Goal: Task Accomplishment & Management: Use online tool/utility

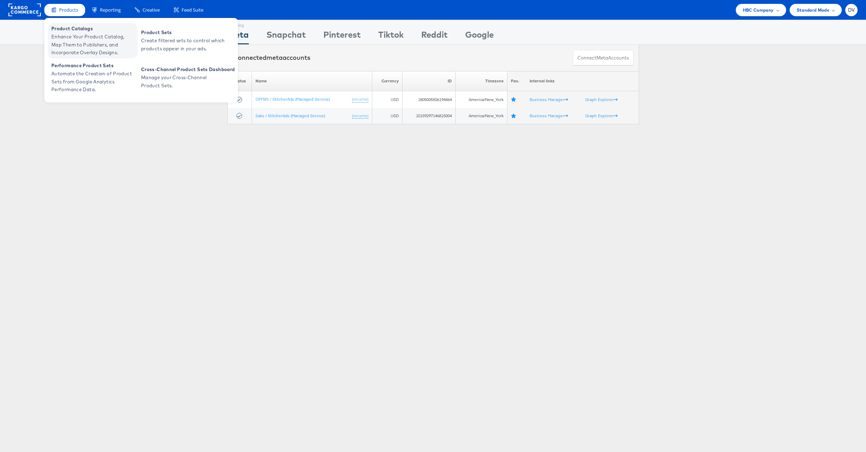
click at [66, 38] on span "Enhance Your Product Catalog, Map Them to Publishers, and Incorporate Overlay D…" at bounding box center [93, 45] width 84 height 24
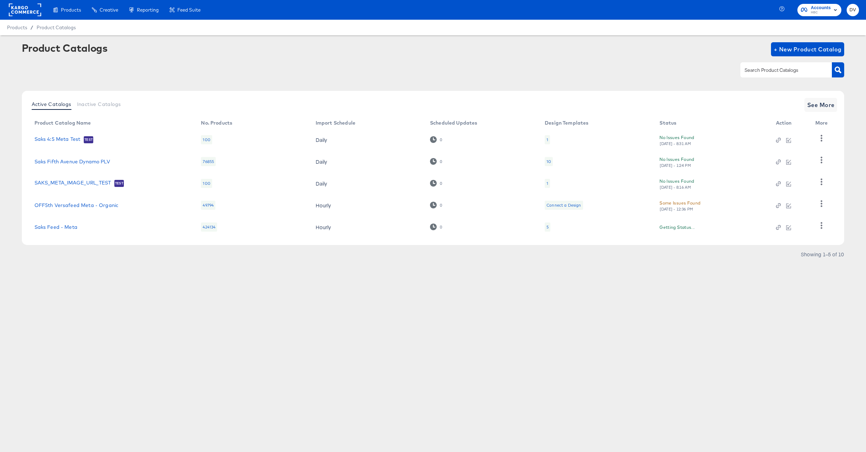
click at [837, 110] on div "Active Catalogs Inactive Catalogs See More Product Catalog Name No. Products Im…" at bounding box center [433, 168] width 822 height 154
click at [828, 108] on span "See More" at bounding box center [820, 105] width 27 height 10
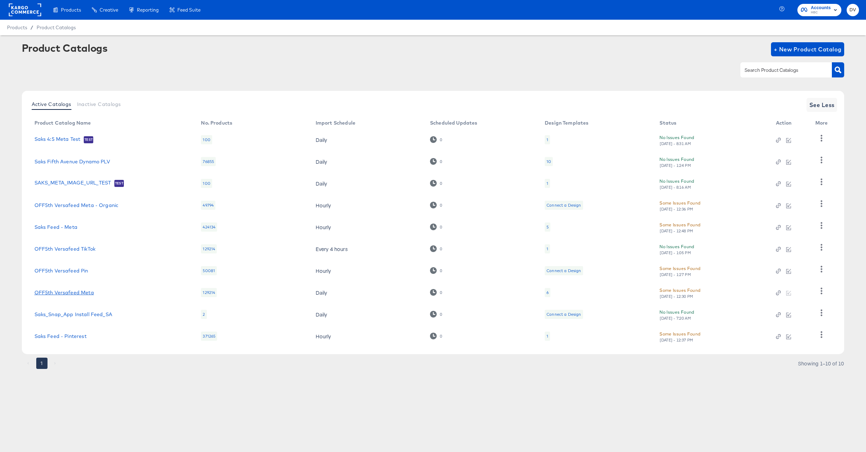
click at [93, 291] on link "OFF5th Versafeed Meta" at bounding box center [63, 292] width 59 height 6
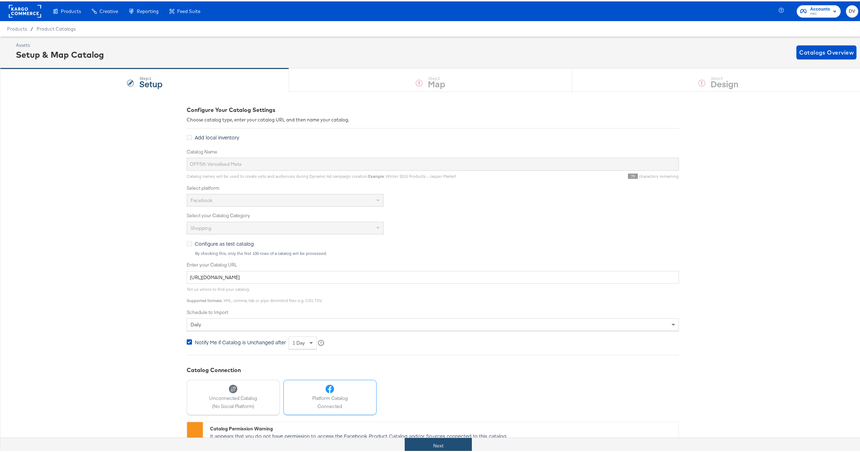
click at [438, 443] on button "Next" at bounding box center [438, 444] width 67 height 16
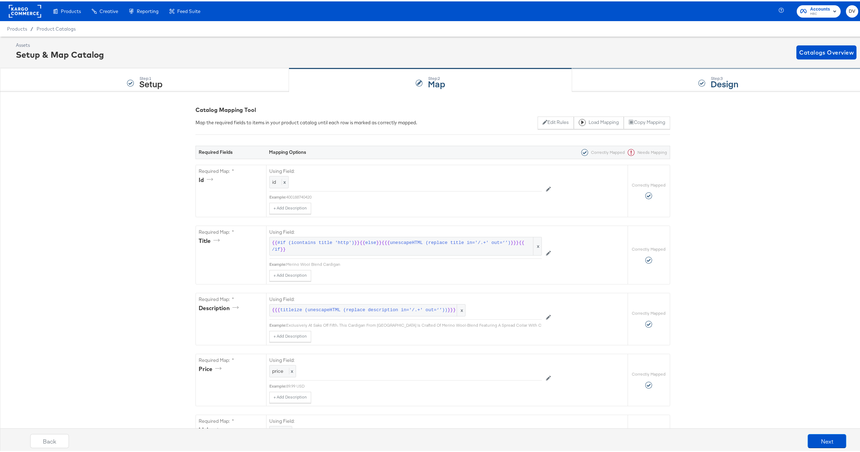
click at [613, 85] on div "Step: 3 Design" at bounding box center [718, 78] width 293 height 23
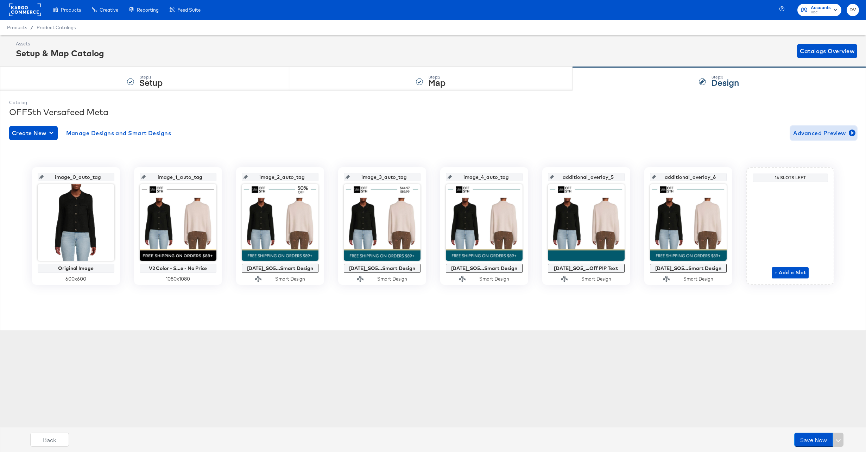
click at [827, 130] on span "Advanced Preview" at bounding box center [823, 133] width 61 height 10
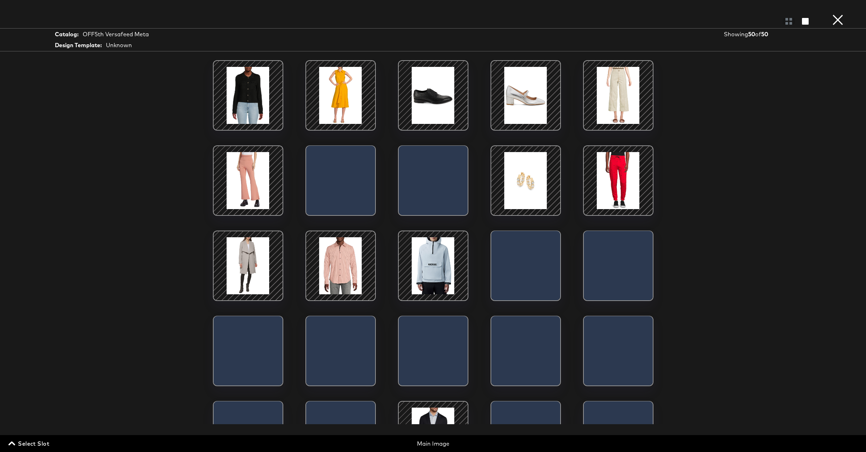
click at [31, 446] on span "Select Slot" at bounding box center [29, 443] width 39 height 10
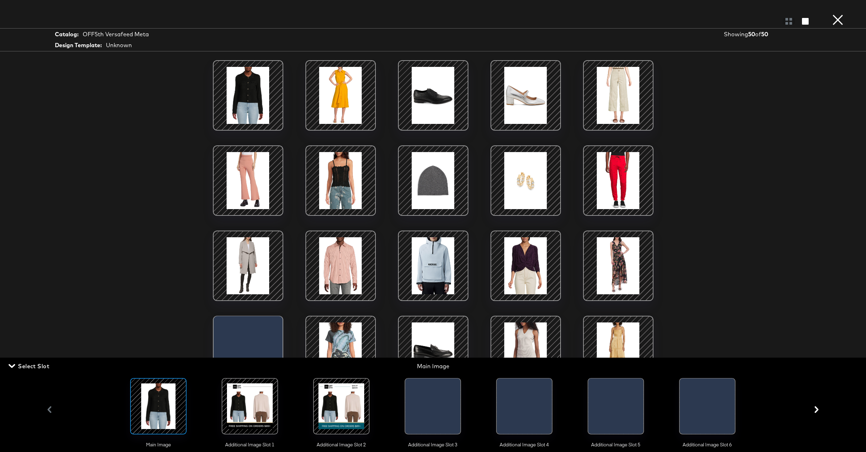
click at [601, 395] on div at bounding box center [598, 407] width 21 height 59
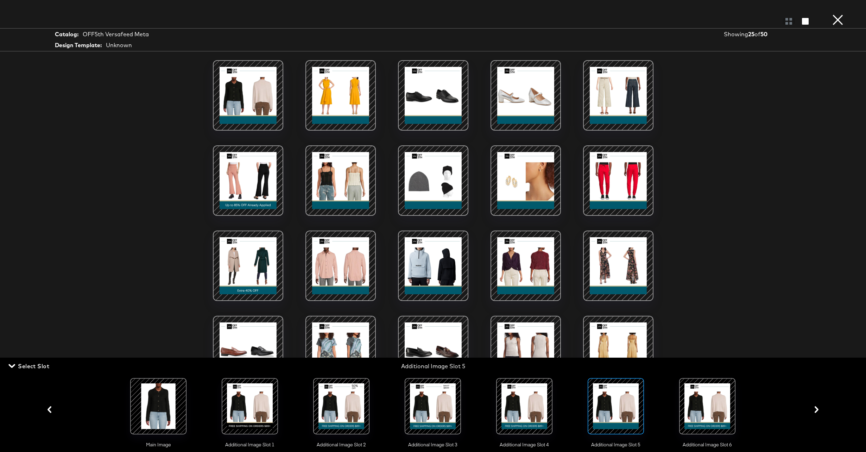
click at [663, 257] on div "Load More" at bounding box center [433, 242] width 528 height 364
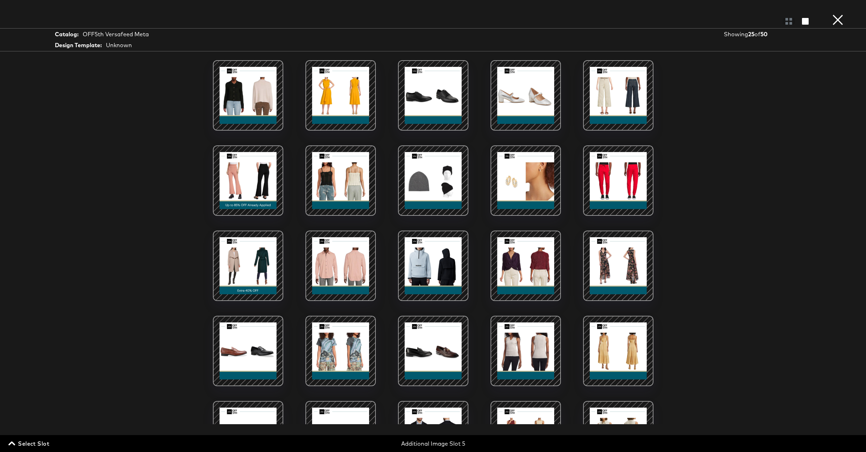
click at [834, 14] on button "×" at bounding box center [837, 7] width 14 height 14
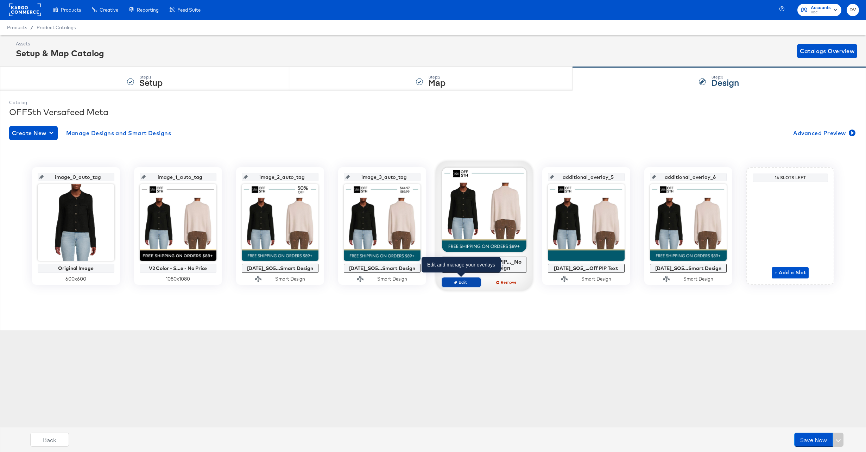
click at [470, 283] on span "Edit" at bounding box center [461, 281] width 32 height 5
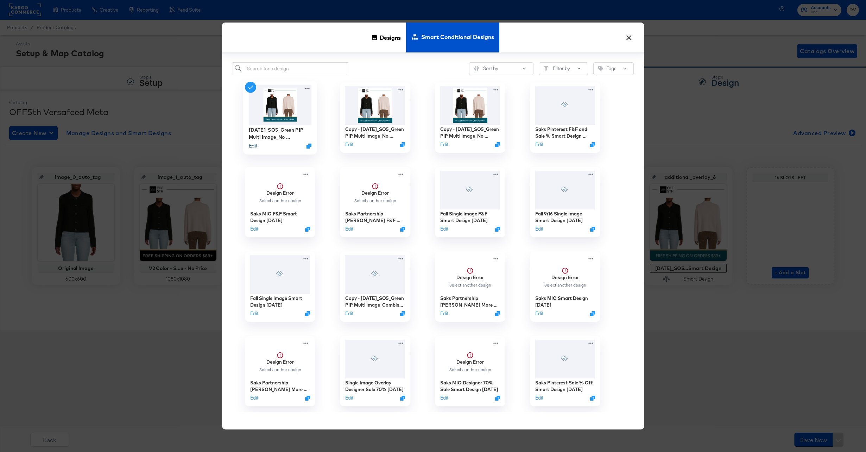
click at [254, 145] on button "Edit" at bounding box center [252, 145] width 8 height 7
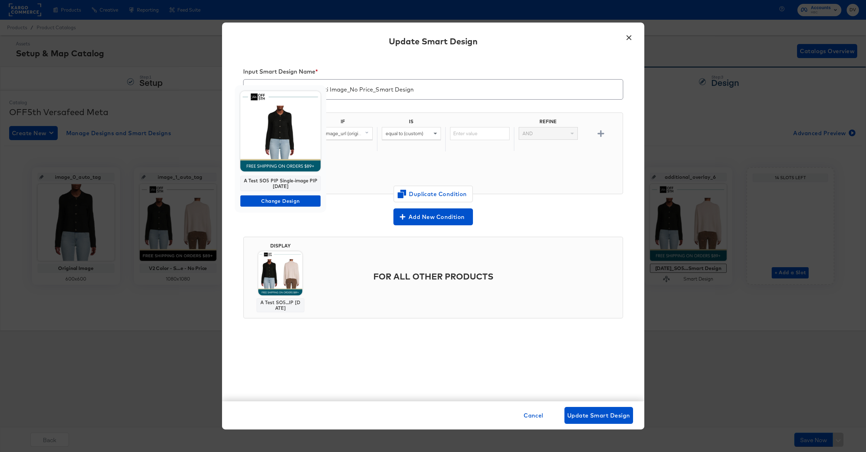
click at [286, 180] on div "A Test SO5 PIP Single-image PIP [DATE]" at bounding box center [280, 183] width 80 height 15
copy div "A Test SO5 PIP Single-image PIP [DATE]"
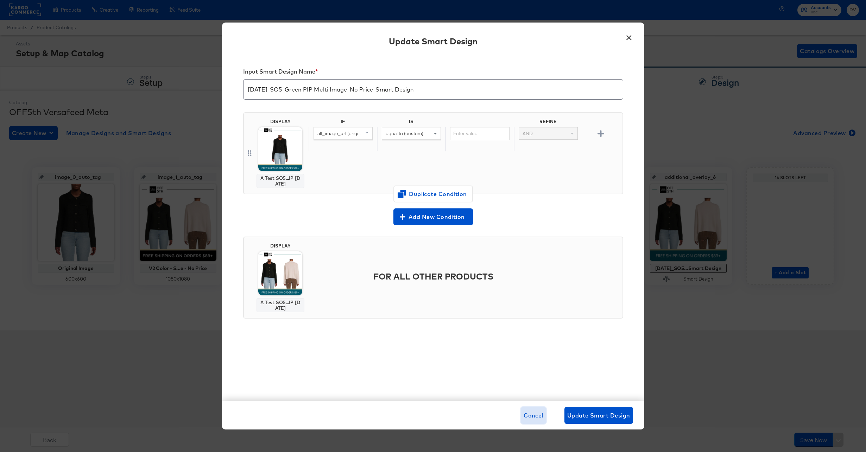
click at [532, 415] on span "Cancel" at bounding box center [533, 415] width 20 height 10
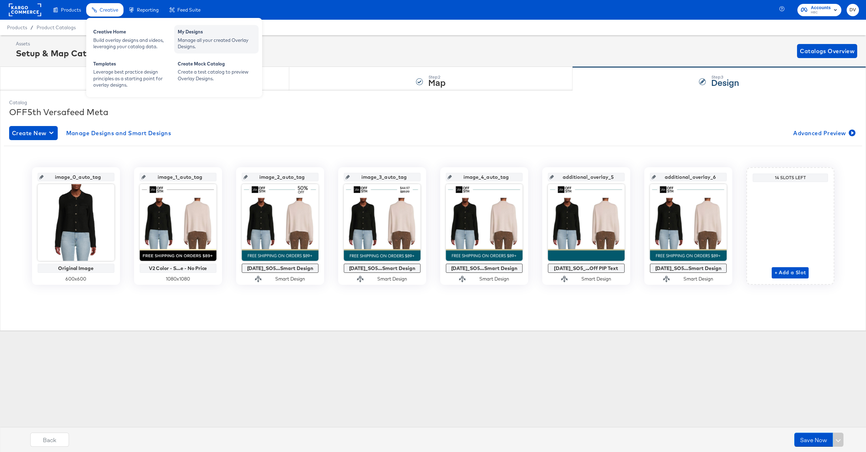
click at [204, 37] on div "Manage all your created Overlay Designs." at bounding box center [216, 43] width 77 height 13
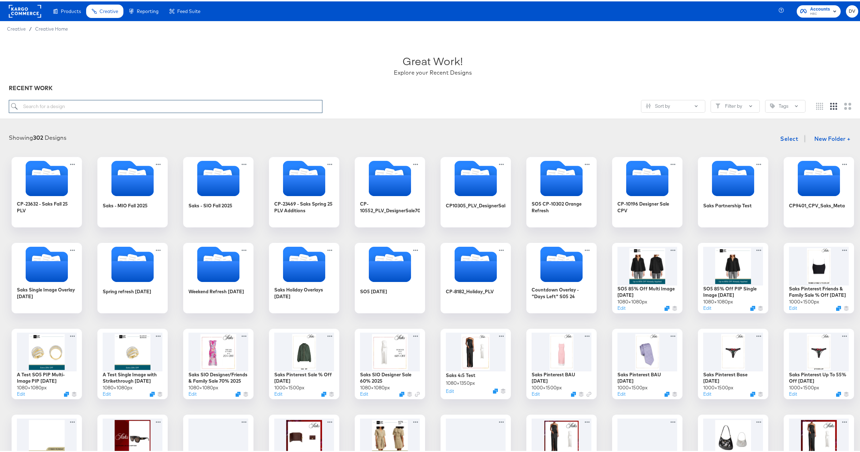
click at [149, 109] on input "search" at bounding box center [166, 104] width 314 height 13
paste input "A Test SO5 PIP Single-image PIP [DATE]"
type input "A Test SO5 PIP Single-image PIP [DATE]"
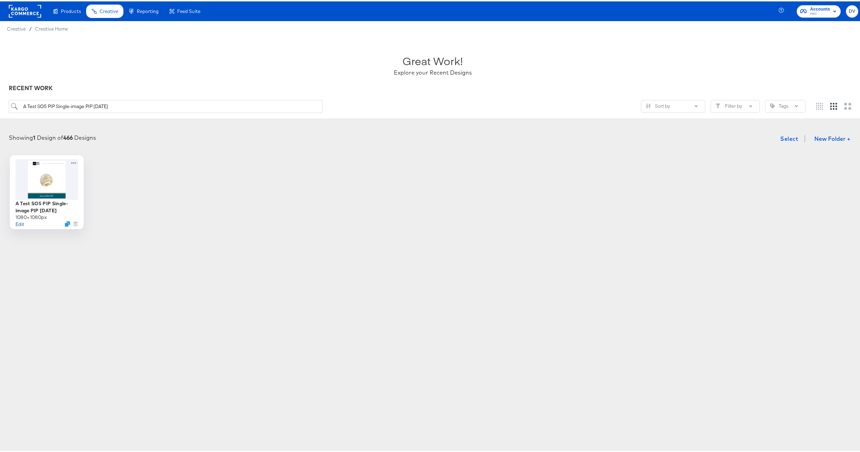
click at [17, 222] on button "Edit" at bounding box center [19, 222] width 8 height 7
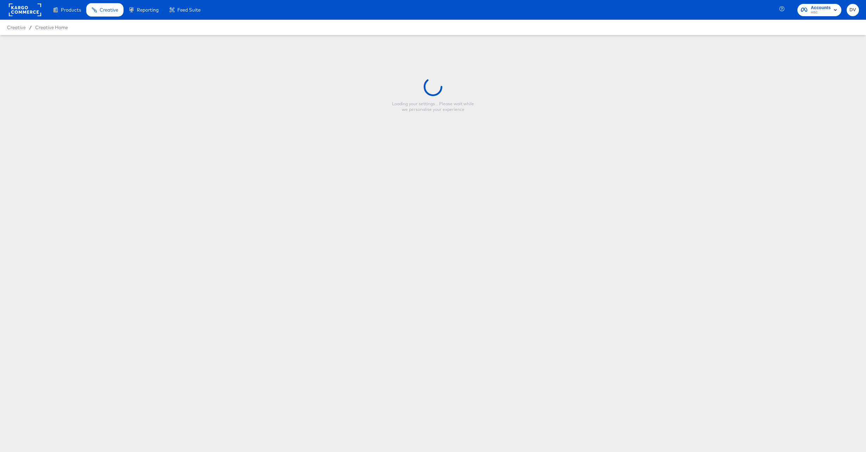
type input "A Test SO5 PIP Single-image PIP [DATE]"
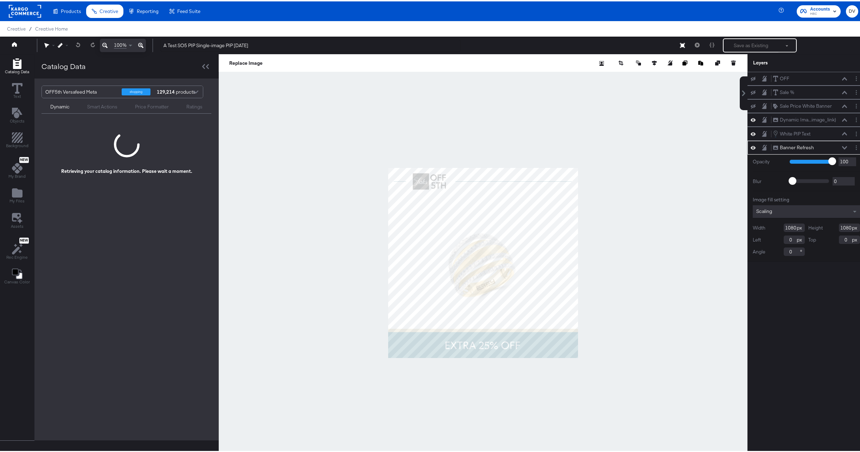
click at [842, 144] on button at bounding box center [845, 146] width 6 height 4
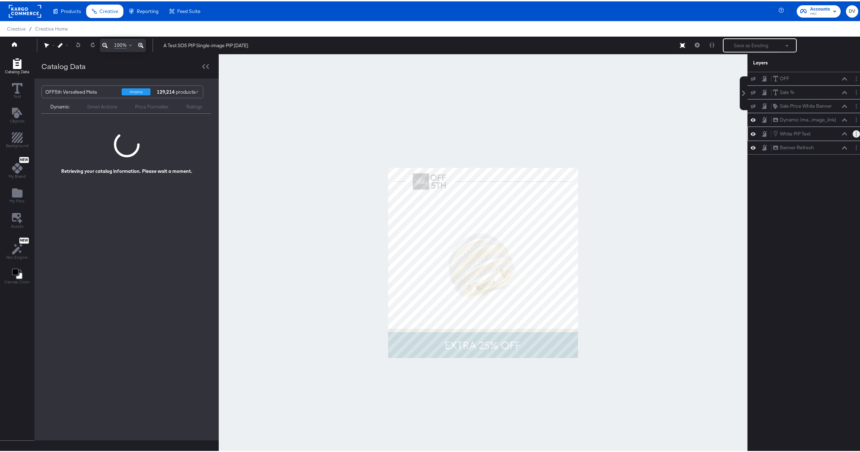
click at [856, 130] on circle "Layer Options" at bounding box center [856, 130] width 1 height 1
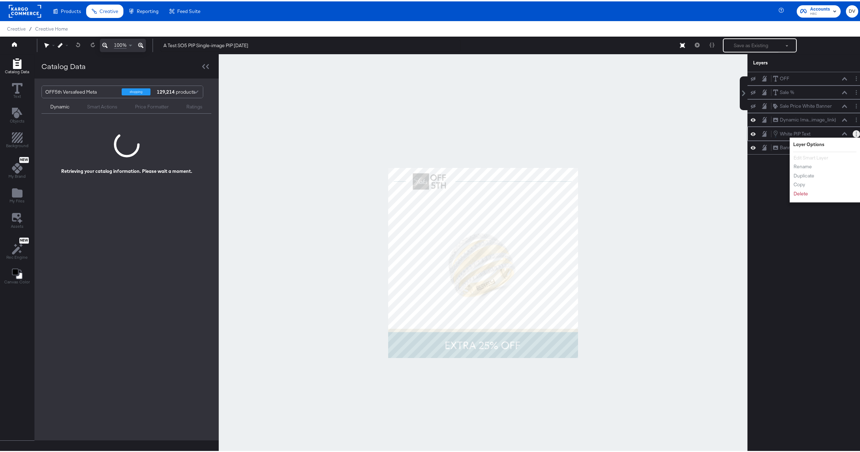
click at [856, 133] on icon "Layer Options" at bounding box center [856, 132] width 1 height 5
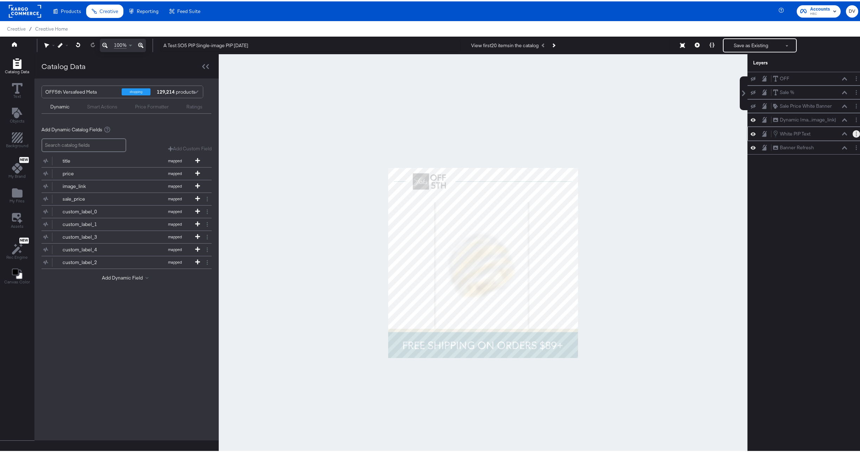
click at [856, 133] on icon "Layer Options" at bounding box center [856, 132] width 1 height 5
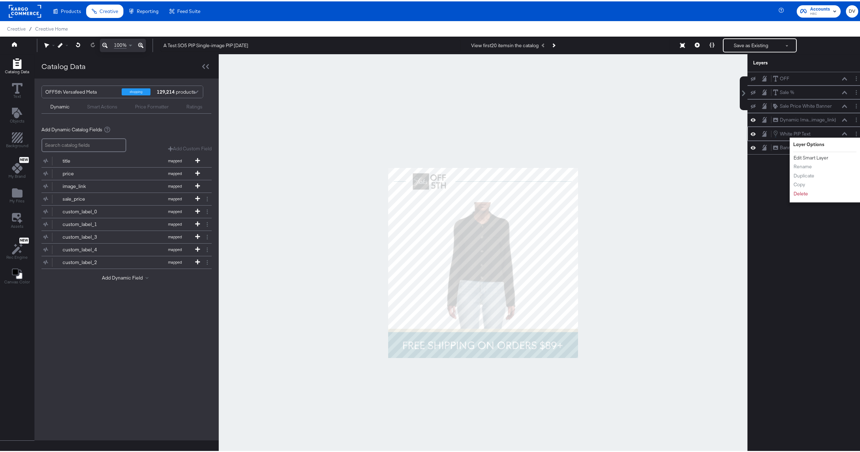
click at [811, 156] on button "Edit Smart Layer" at bounding box center [811, 156] width 36 height 7
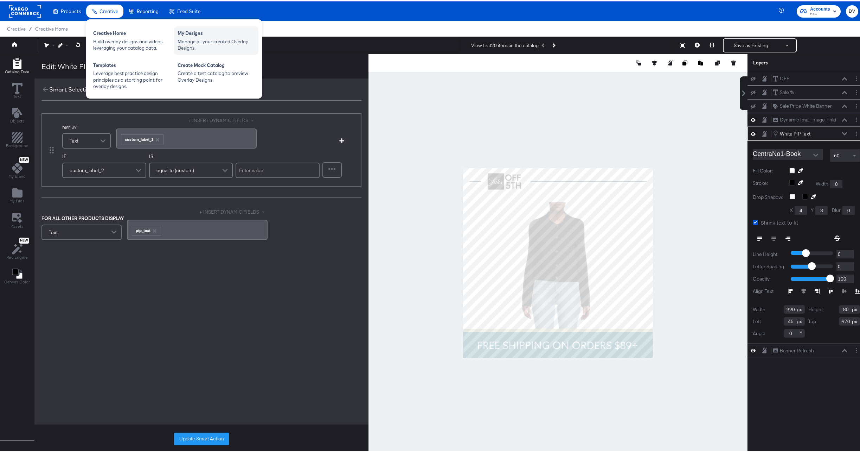
click at [242, 35] on div "My Designs" at bounding box center [216, 32] width 77 height 8
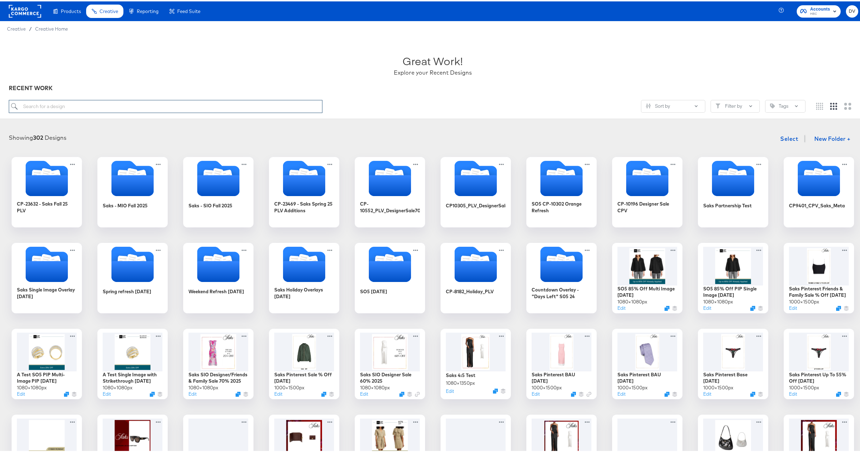
click at [236, 105] on input "search" at bounding box center [166, 104] width 314 height 13
paste input "SO5 85% Off PIP Singe Image [DATE]"
type input "SO5 85% Off PIP Singe Image [DATE]"
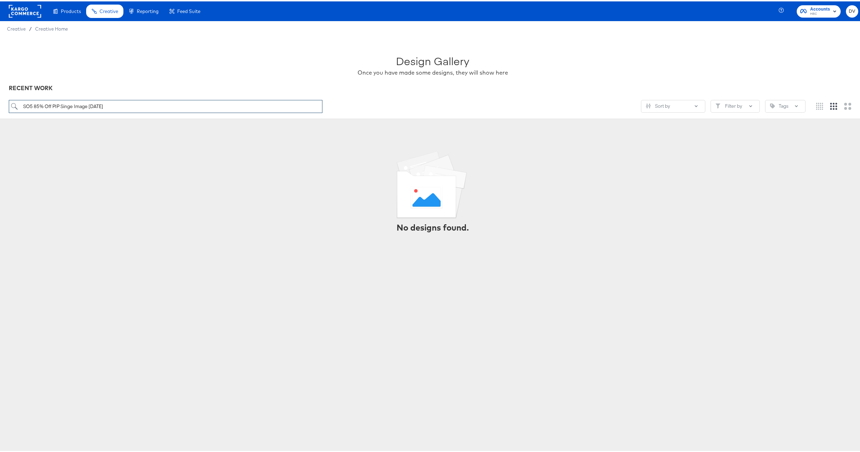
click at [172, 107] on input "SO5 85% Off PIP Singe Image [DATE]" at bounding box center [166, 104] width 314 height 13
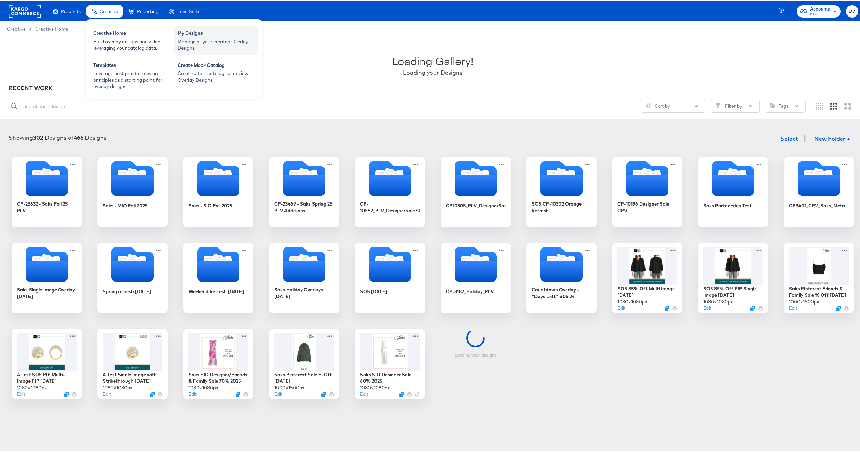
click at [198, 36] on div "My Designs" at bounding box center [216, 32] width 77 height 8
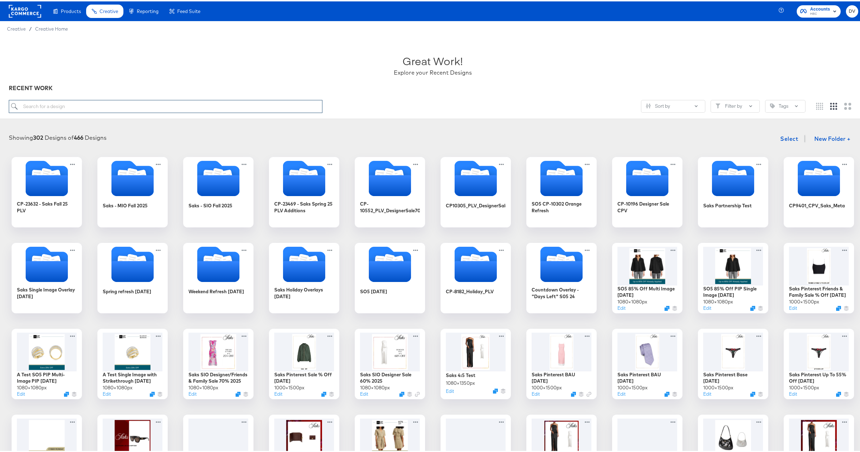
click at [148, 109] on input "search" at bounding box center [166, 104] width 314 height 13
type input "10.8"
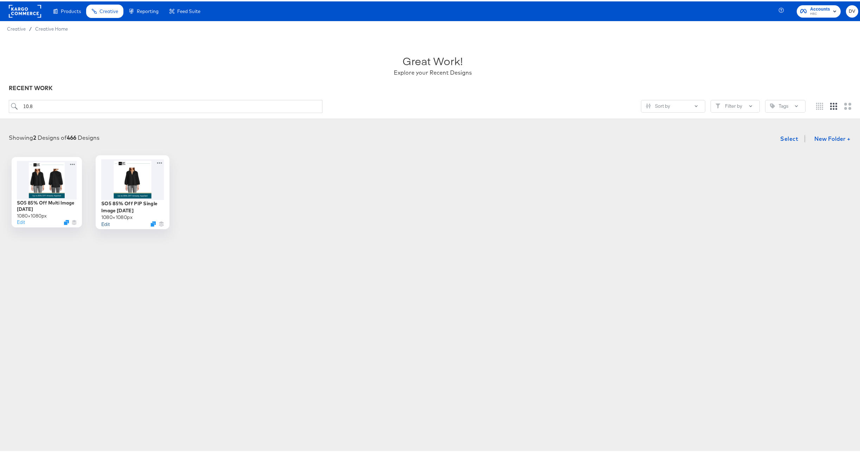
click at [102, 222] on button "Edit" at bounding box center [105, 222] width 8 height 7
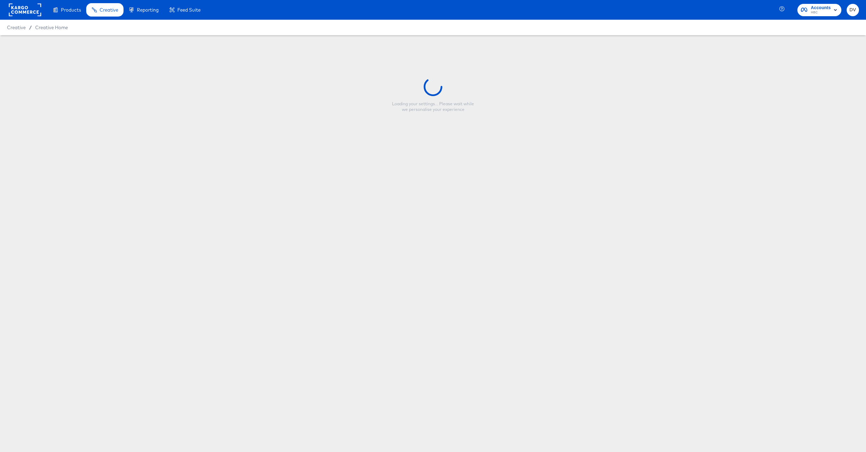
type input "SO5 85% Off PIP Single Image [DATE]"
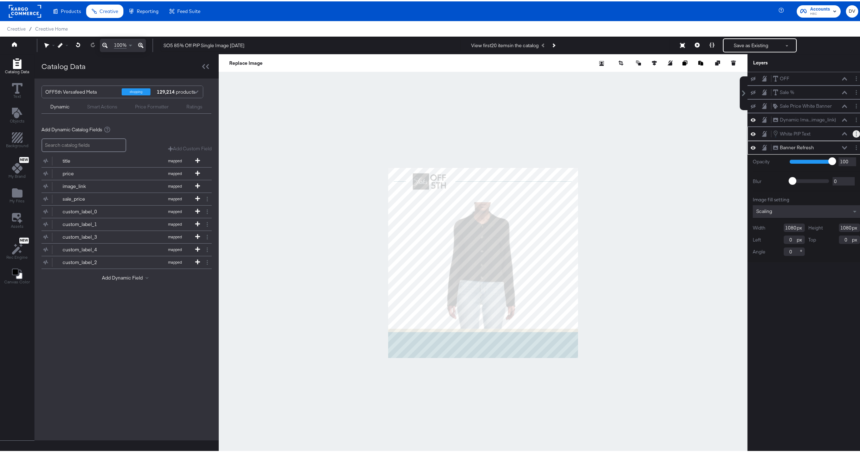
click at [853, 129] on button "Layer Options" at bounding box center [856, 132] width 7 height 7
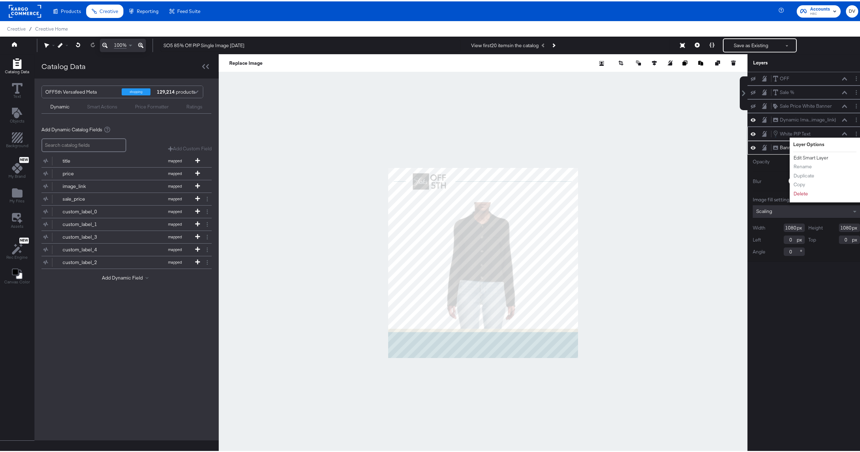
click at [811, 155] on button "Edit Smart Layer" at bounding box center [811, 156] width 36 height 7
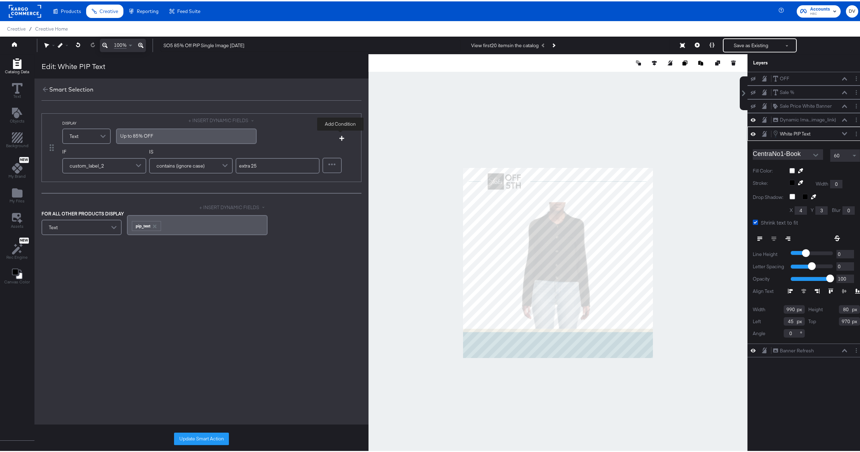
click at [341, 138] on icon "button" at bounding box center [341, 136] width 5 height 5
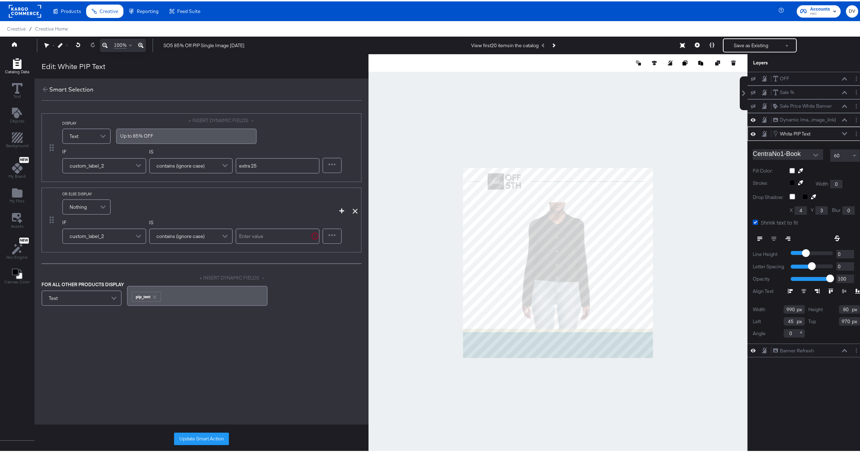
click at [89, 205] on div "Nothing" at bounding box center [86, 205] width 47 height 14
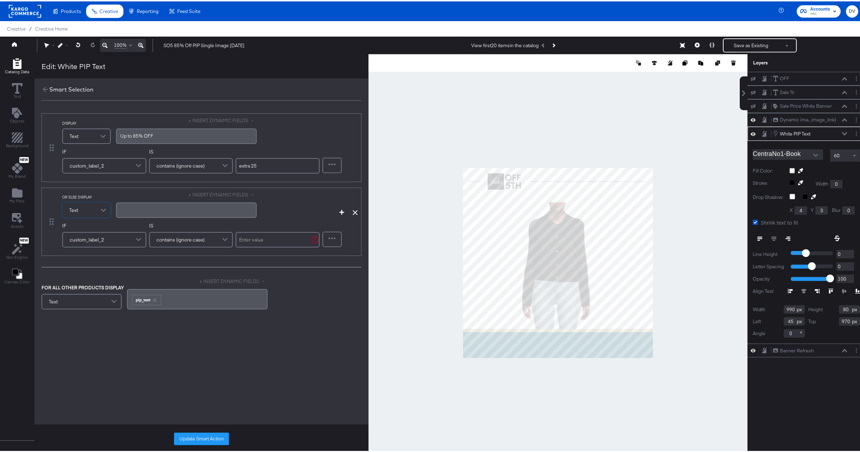
click at [173, 205] on div "﻿" at bounding box center [186, 208] width 132 height 7
click at [199, 194] on button "+ INSERT DYNAMIC FIELDS" at bounding box center [223, 193] width 68 height 7
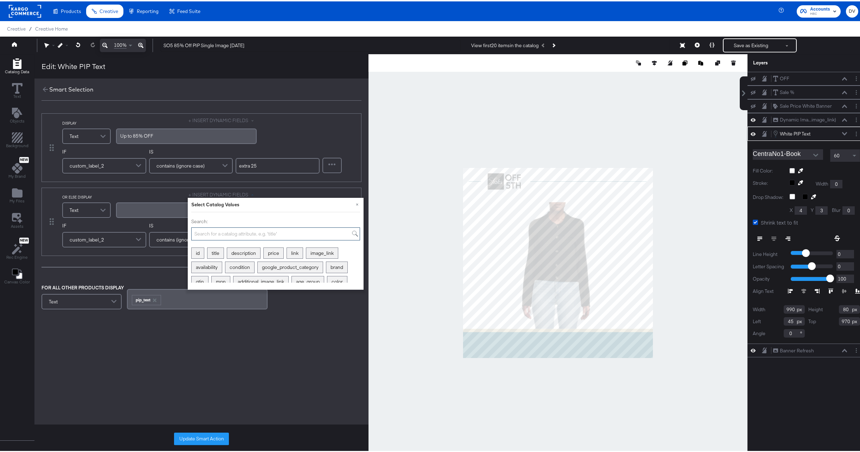
click at [209, 233] on input "Search:" at bounding box center [275, 232] width 169 height 13
type input "custom"
click at [251, 256] on div "custom_label_1" at bounding box center [259, 251] width 43 height 11
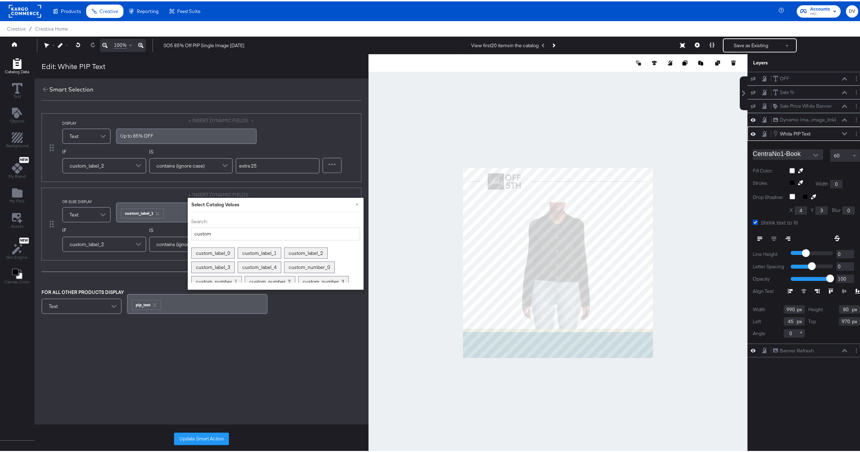
click at [168, 240] on span "contains (ignore case)" at bounding box center [181, 243] width 48 height 12
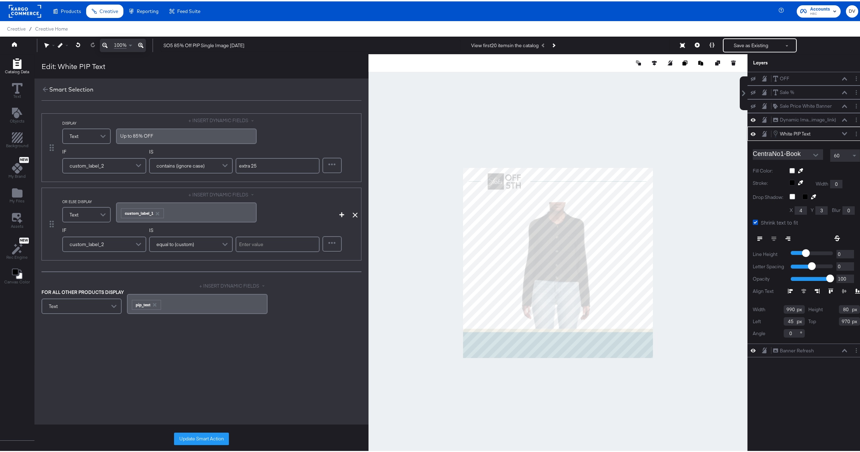
click at [256, 244] on input "text" at bounding box center [278, 242] width 84 height 15
click at [206, 436] on button "Update Smart Action" at bounding box center [201, 437] width 55 height 13
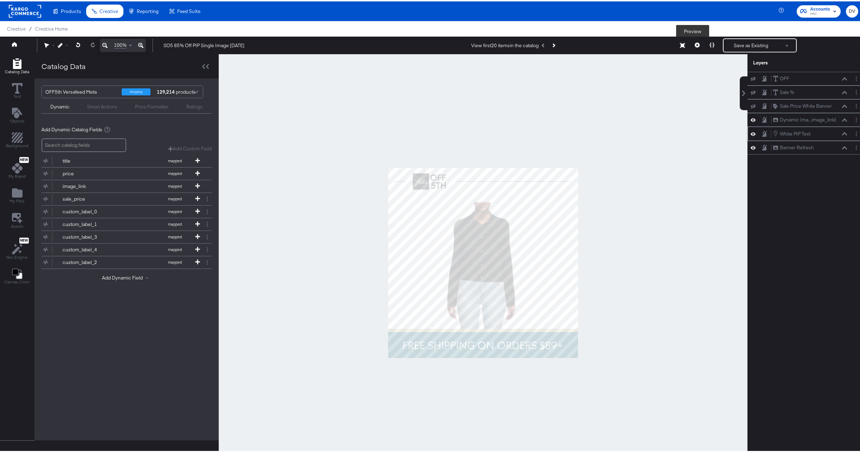
click at [695, 46] on icon at bounding box center [697, 43] width 5 height 5
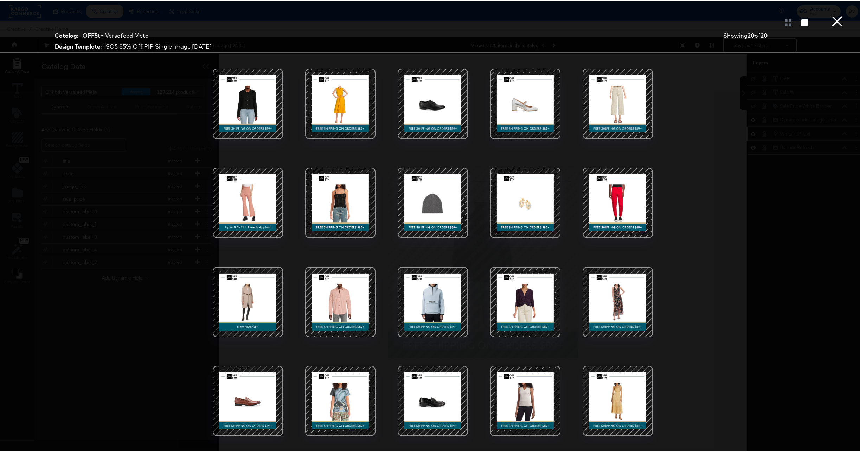
click at [831, 14] on button "×" at bounding box center [837, 7] width 14 height 14
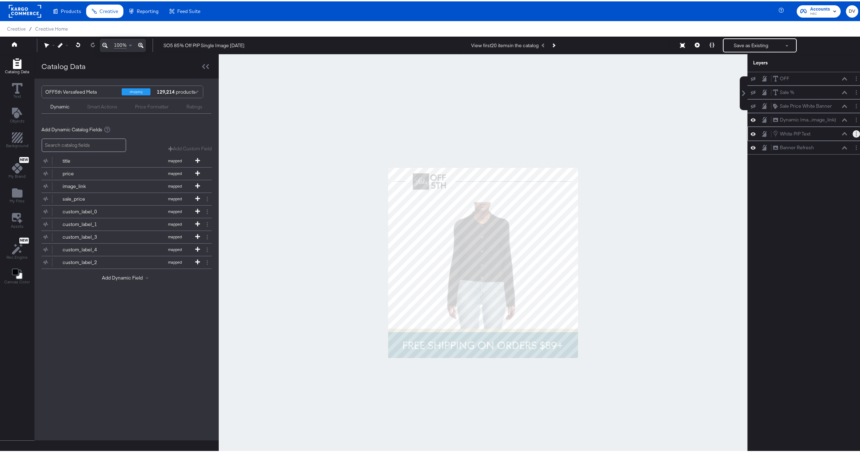
click at [853, 134] on button "Layer Options" at bounding box center [856, 132] width 7 height 7
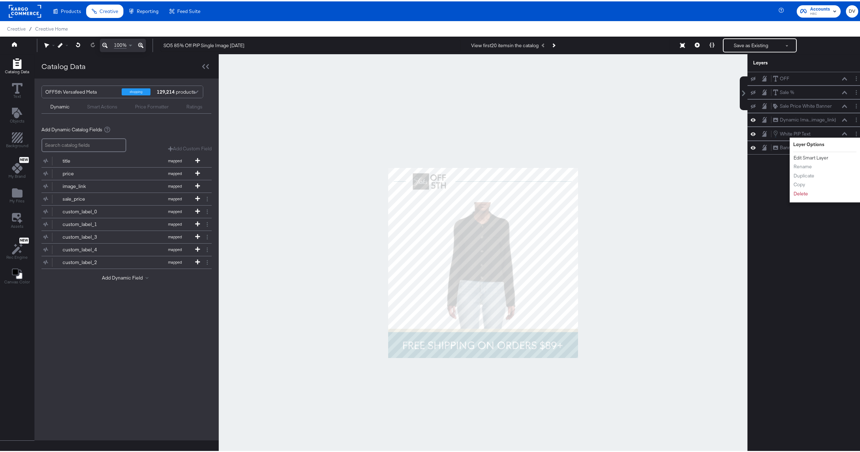
click at [808, 155] on button "Edit Smart Layer" at bounding box center [811, 156] width 36 height 7
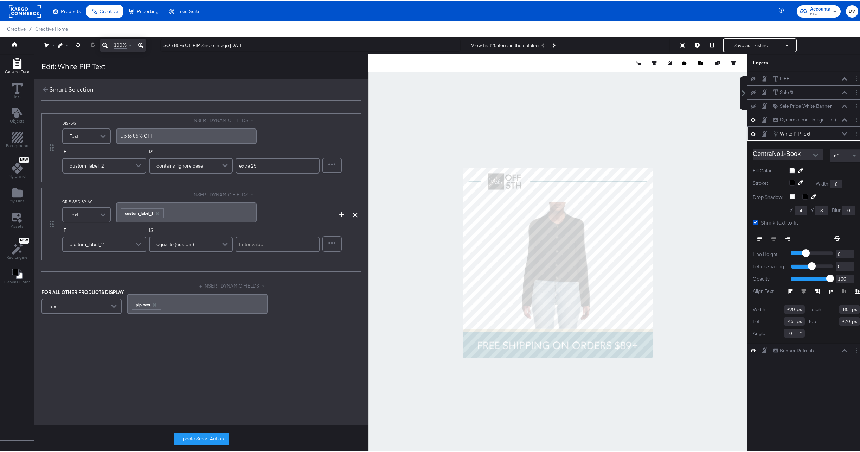
click at [842, 131] on icon at bounding box center [844, 132] width 5 height 4
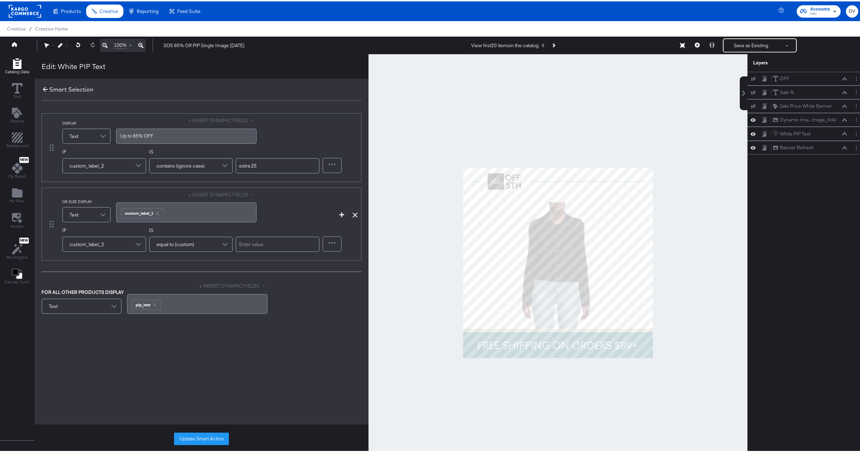
click at [44, 86] on icon at bounding box center [46, 88] width 8 height 8
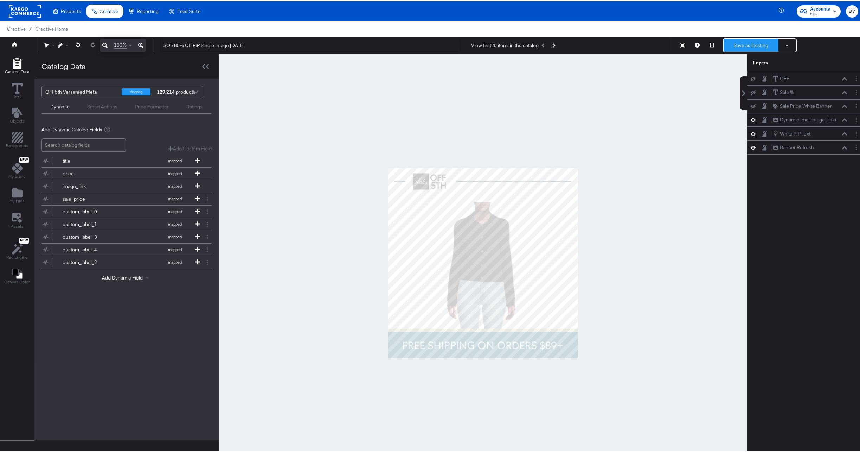
click at [754, 42] on button "Save as Existing" at bounding box center [751, 44] width 55 height 13
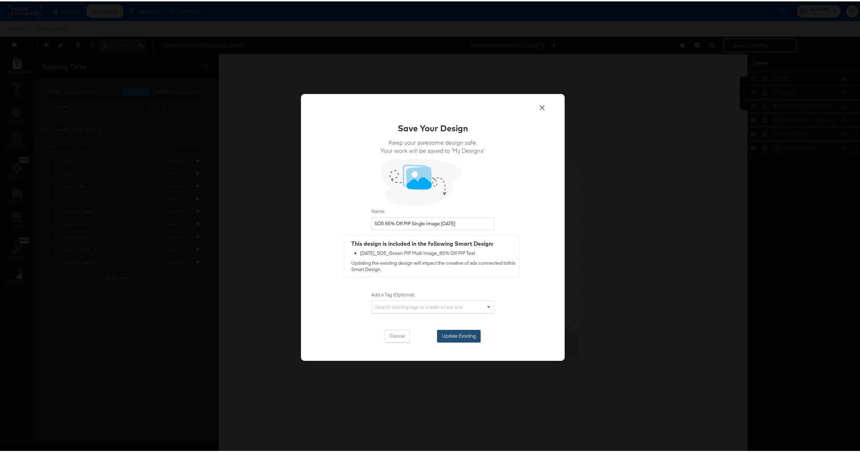
click at [448, 331] on button "Update Existing" at bounding box center [459, 334] width 44 height 13
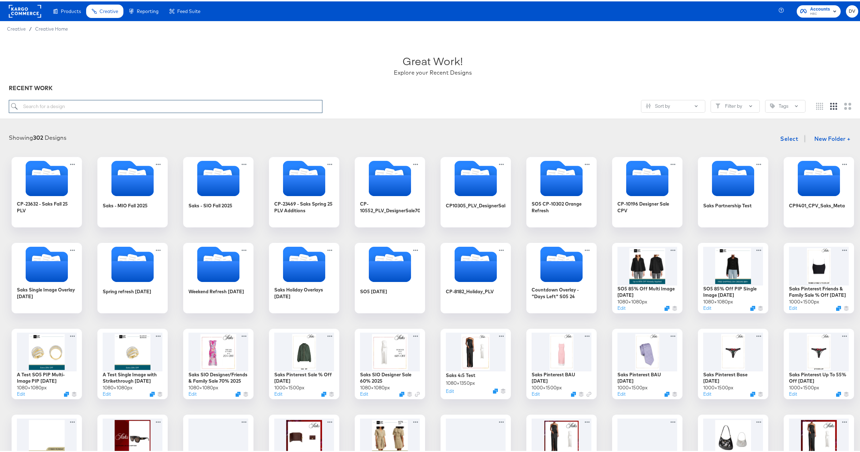
click at [87, 109] on input "search" at bounding box center [166, 104] width 314 height 13
type input "10.8"
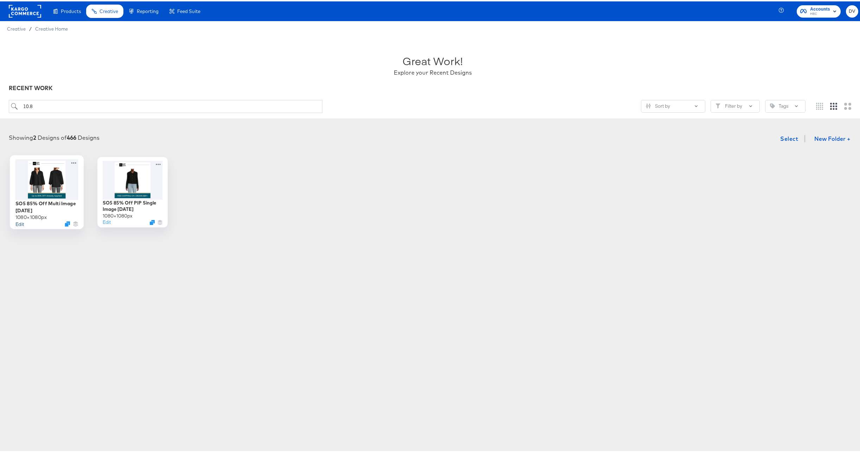
click at [19, 221] on button "Edit" at bounding box center [19, 222] width 8 height 7
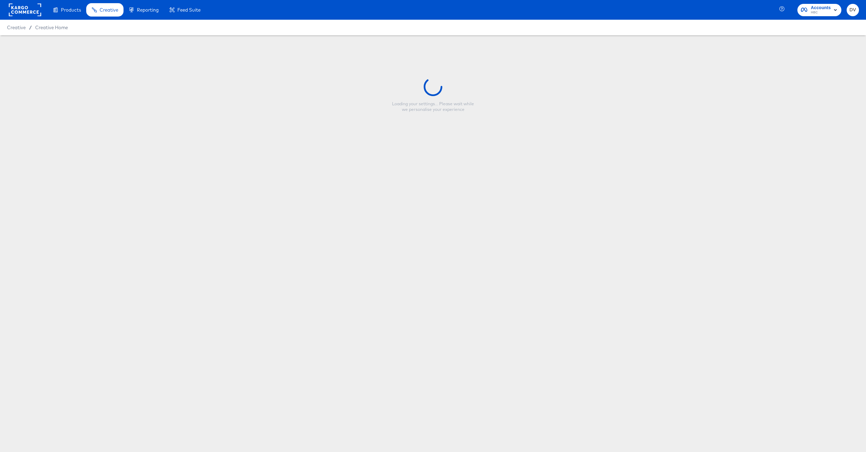
type input "SO5 85% Off Multi Image [DATE]"
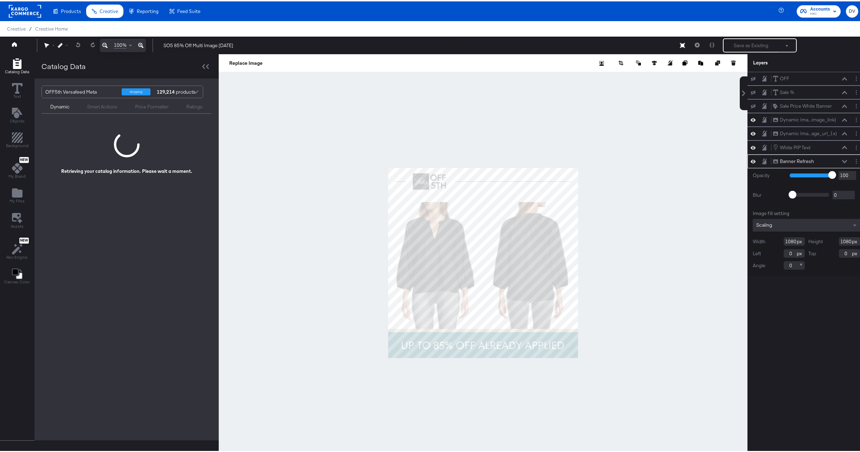
click at [842, 160] on icon at bounding box center [844, 160] width 5 height 4
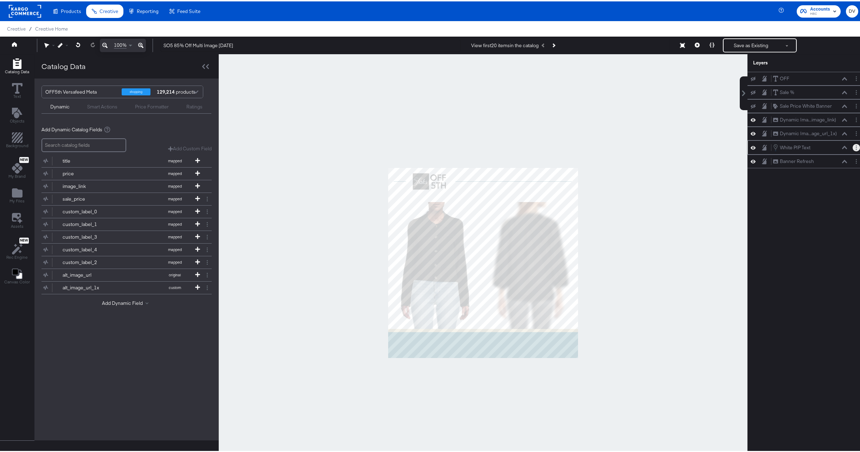
click at [853, 148] on button "Layer Options" at bounding box center [856, 145] width 7 height 7
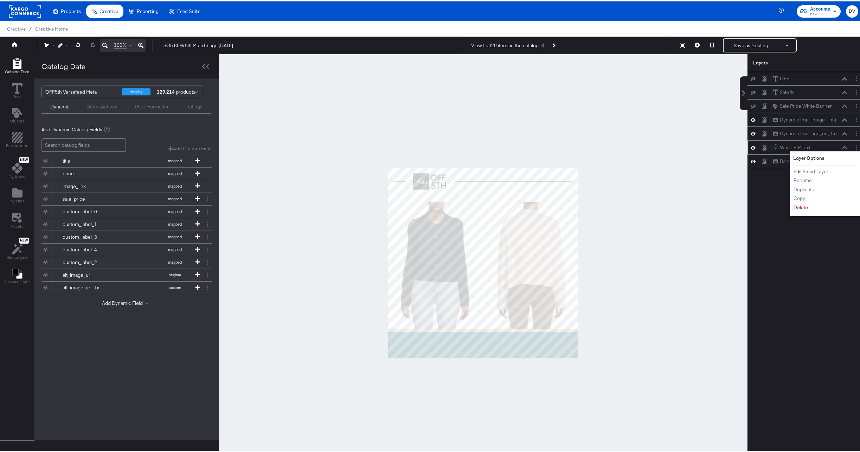
click at [817, 171] on button "Edit Smart Layer" at bounding box center [811, 169] width 36 height 7
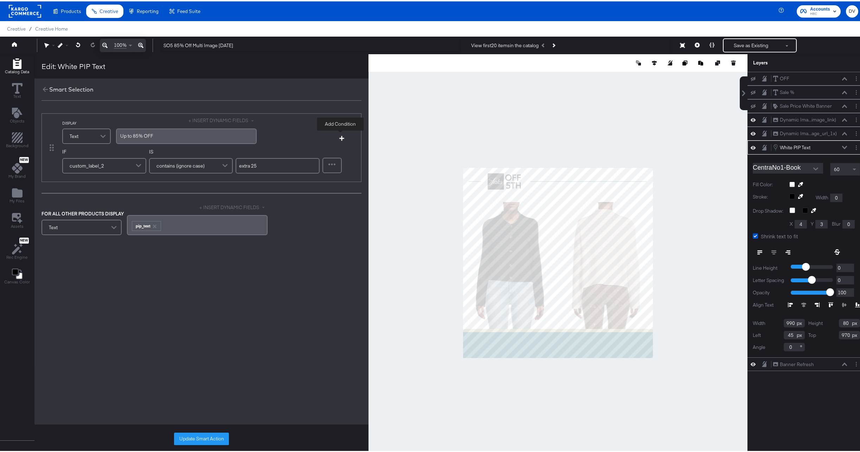
click at [342, 138] on icon "button" at bounding box center [341, 136] width 5 height 5
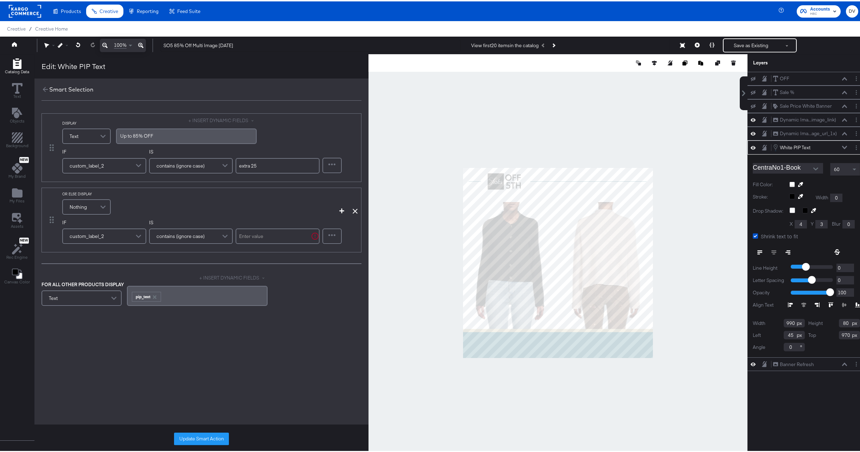
click at [99, 200] on span at bounding box center [104, 205] width 12 height 14
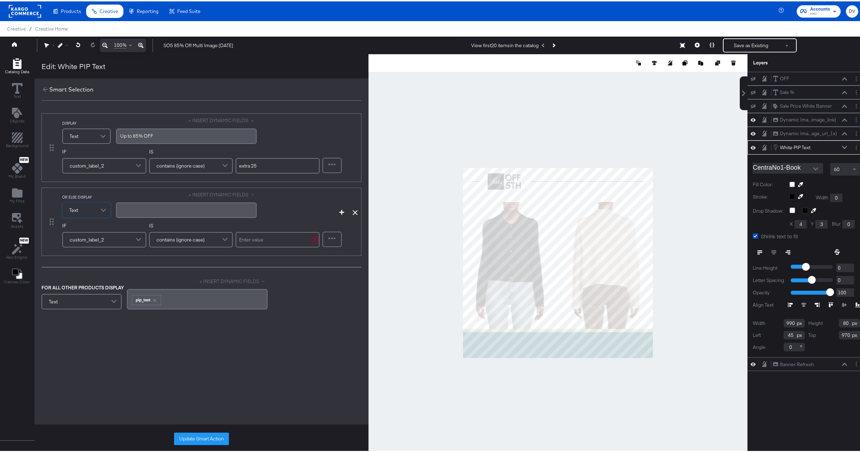
click at [149, 209] on div "﻿" at bounding box center [186, 208] width 132 height 7
click at [203, 194] on button "+ INSERT DYNAMIC FIELDS" at bounding box center [223, 193] width 68 height 7
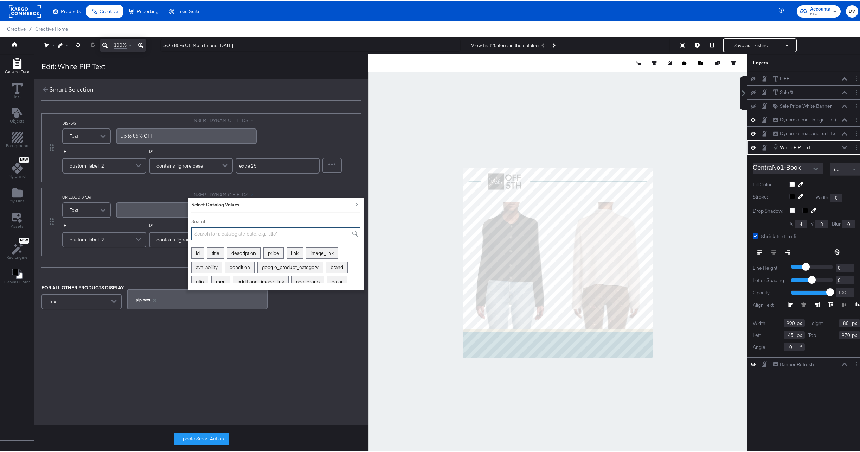
click at [208, 230] on input "Search:" at bounding box center [275, 232] width 169 height 13
type input "custom"
click at [245, 251] on div "custom_label_1" at bounding box center [259, 251] width 43 height 11
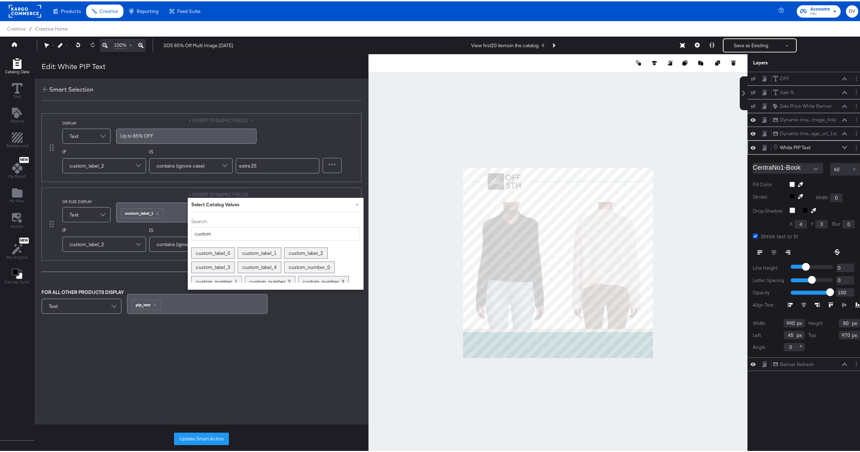
click at [272, 384] on div "DISPLAY Text + INSERT DYNAMIC FIELDS Up ﻿to 85% OFF IF custom_label_2 IS contai…" at bounding box center [201, 251] width 334 height 305
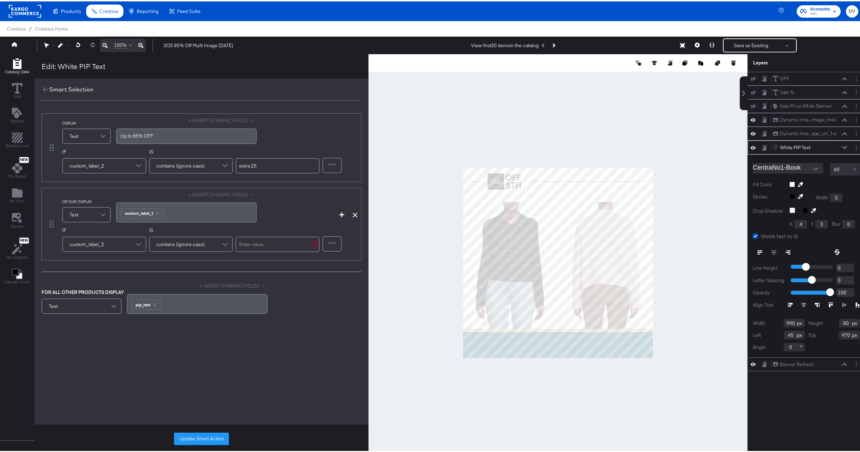
click at [187, 237] on span "contains (ignore case)" at bounding box center [181, 243] width 48 height 12
click at [251, 246] on input "text" at bounding box center [278, 242] width 84 height 15
click at [287, 334] on div "DISPLAY Text + INSERT DYNAMIC FIELDS Up ﻿to 85% OFF IF custom_label_2 IS contai…" at bounding box center [201, 236] width 334 height 274
click at [202, 434] on button "Update Smart Action" at bounding box center [201, 437] width 55 height 13
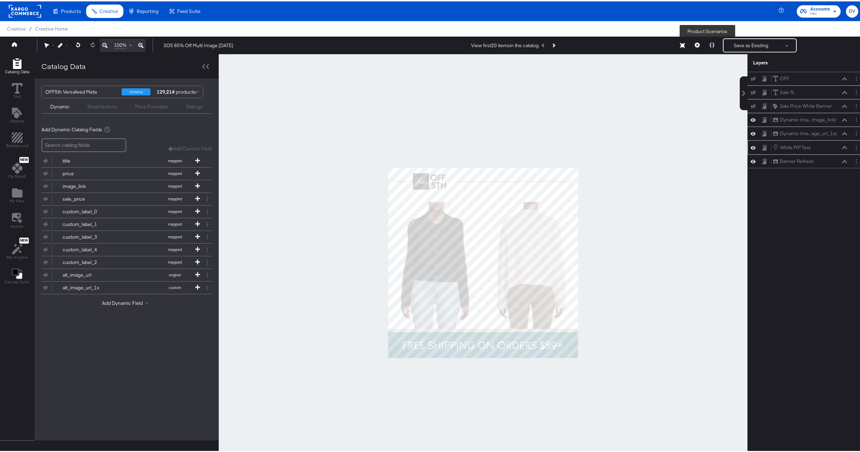
click at [710, 44] on icon at bounding box center [712, 43] width 5 height 5
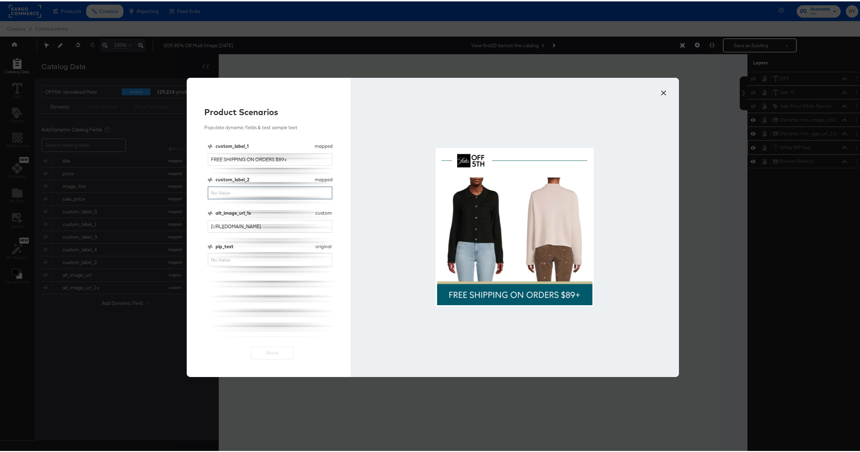
click at [224, 190] on input "custom_label_2" at bounding box center [270, 191] width 125 height 13
type input "extra 25"
click at [659, 89] on button "×" at bounding box center [664, 89] width 13 height 13
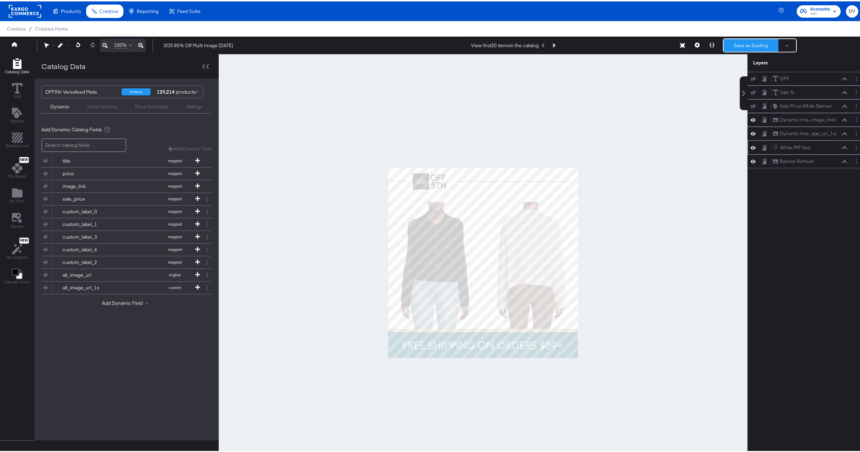
click at [728, 47] on button "Save as Existing" at bounding box center [751, 44] width 55 height 13
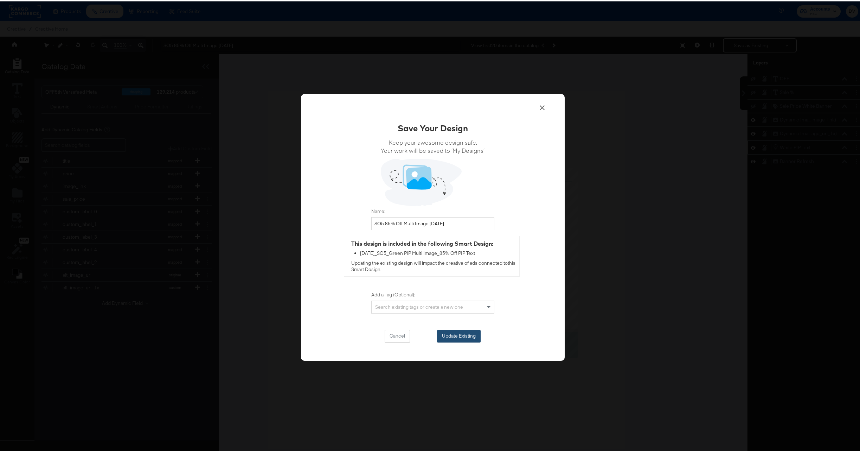
click at [461, 332] on button "Update Existing" at bounding box center [459, 334] width 44 height 13
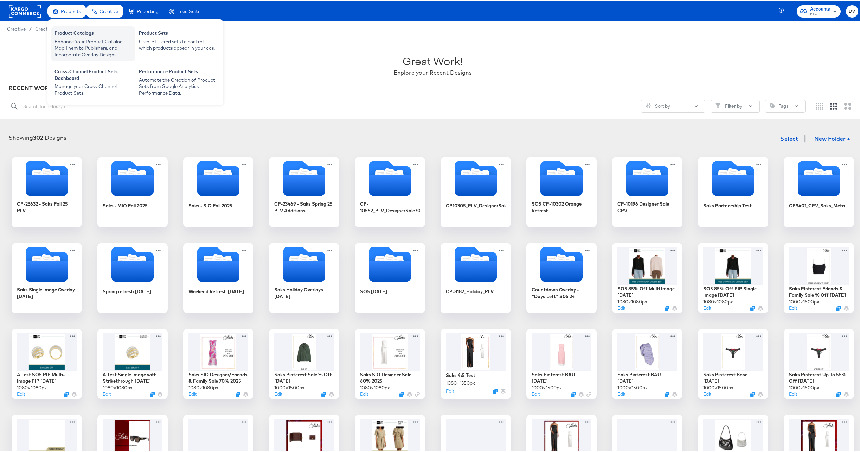
click at [80, 34] on div "Product Catalogs" at bounding box center [93, 32] width 77 height 8
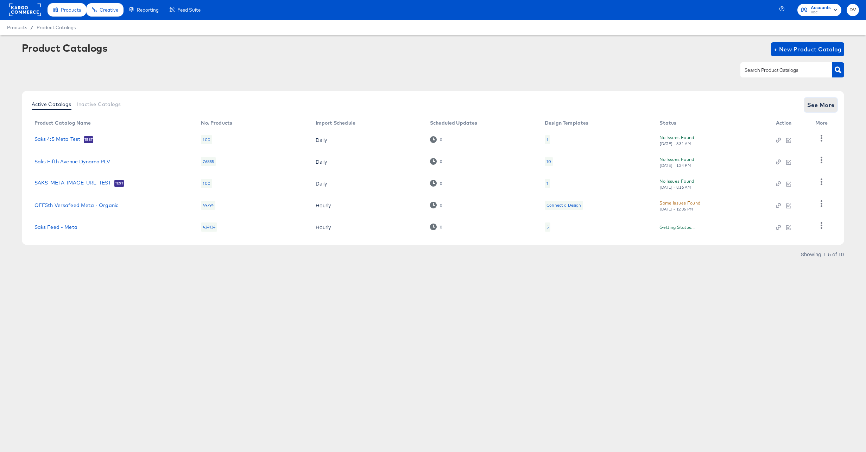
click at [831, 109] on span "See More" at bounding box center [820, 105] width 27 height 10
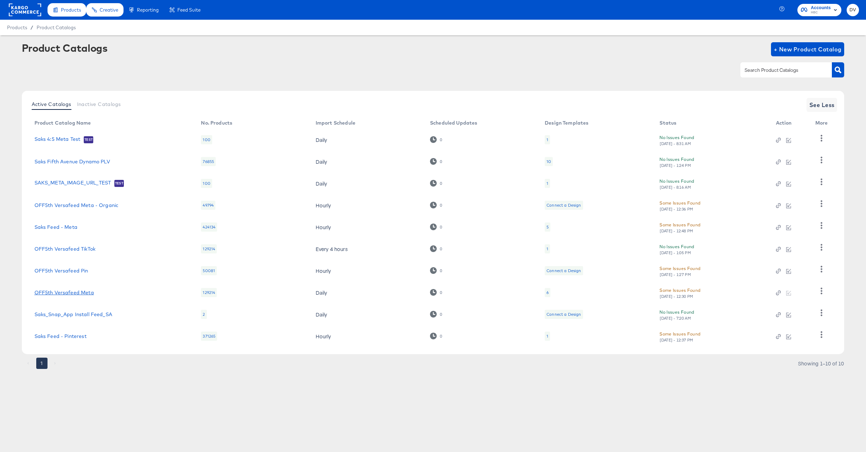
click at [71, 293] on link "OFF5th Versafeed Meta" at bounding box center [63, 292] width 59 height 6
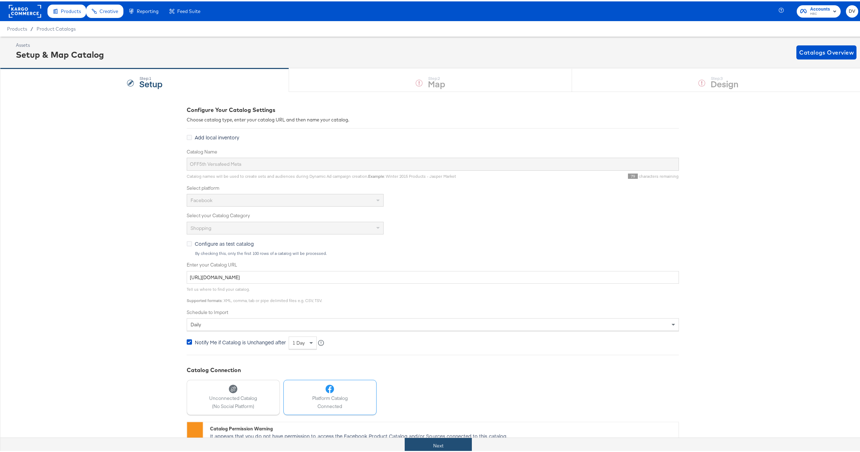
click at [424, 441] on button "Next" at bounding box center [438, 444] width 67 height 16
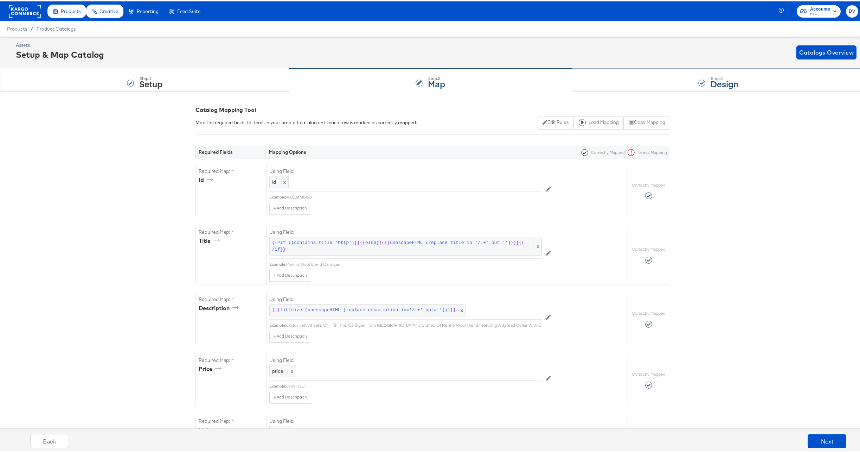
click at [615, 84] on div "Step: 3 Design" at bounding box center [718, 78] width 293 height 23
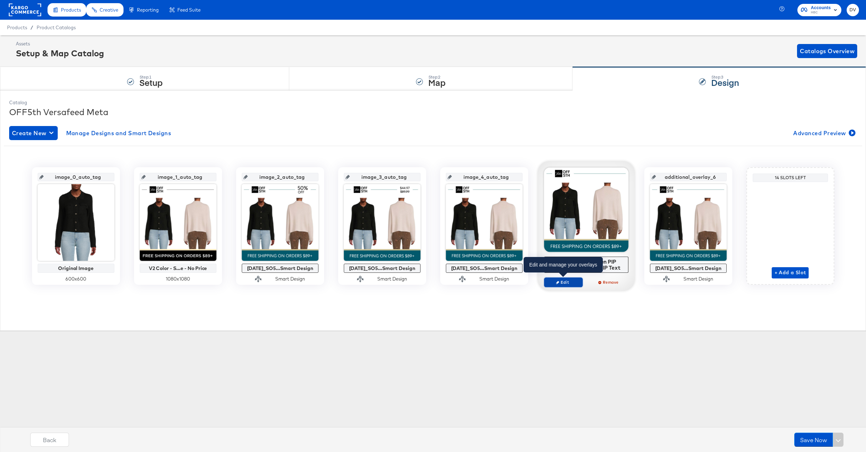
click at [566, 281] on span "Edit" at bounding box center [563, 281] width 32 height 5
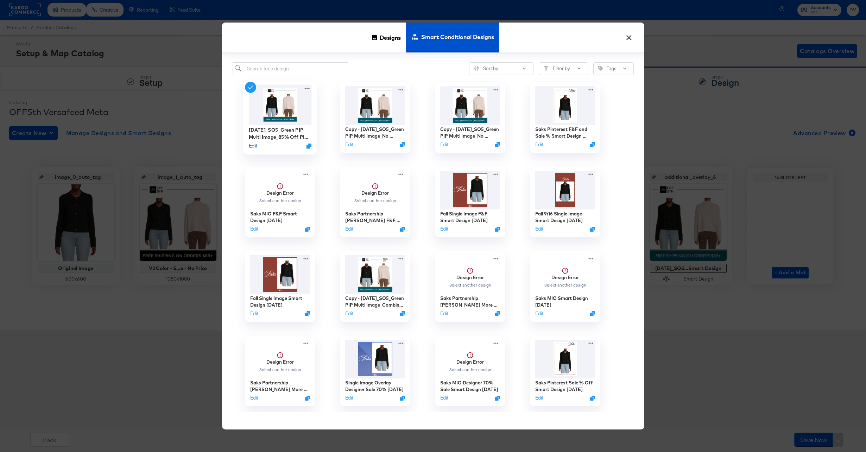
click at [255, 147] on button "Edit" at bounding box center [252, 145] width 8 height 7
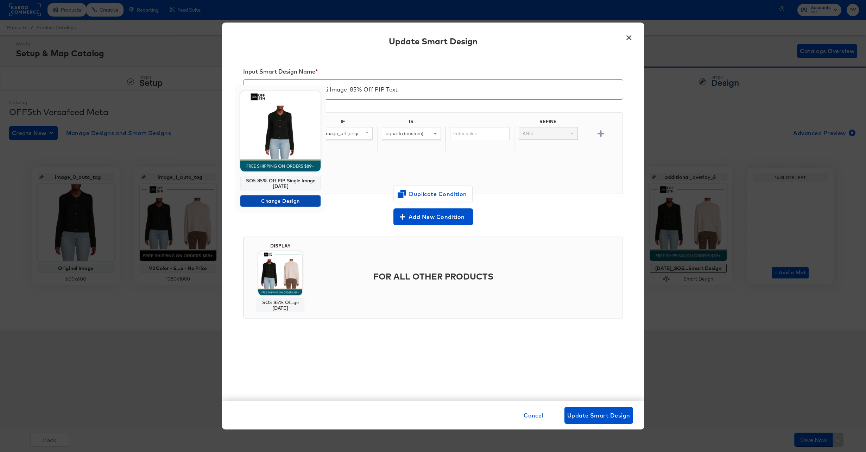
click at [285, 203] on span "Change Design" at bounding box center [280, 201] width 75 height 9
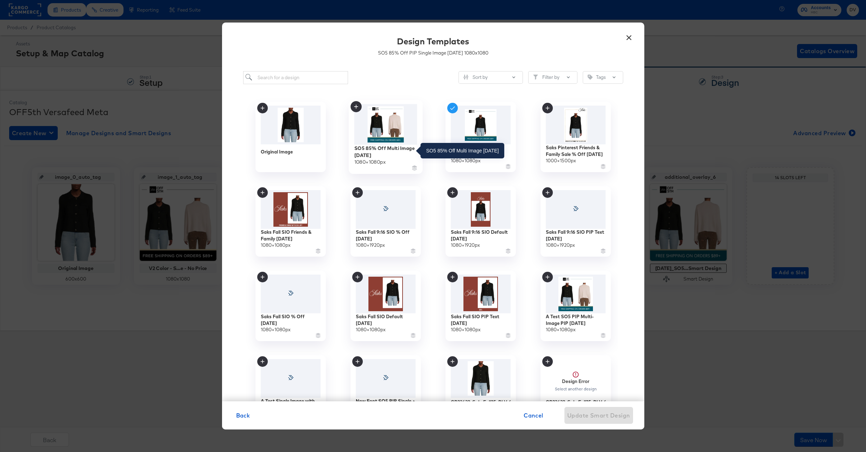
click at [376, 149] on div "SO5 85% Off Multi Image [DATE]" at bounding box center [385, 152] width 63 height 14
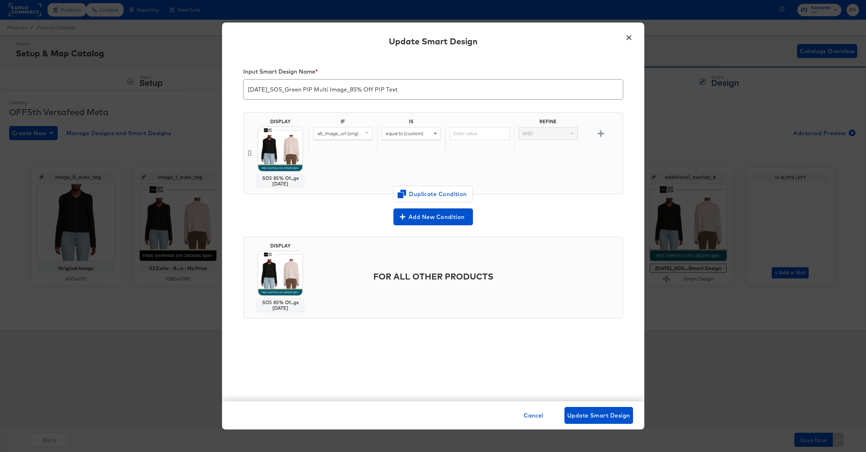
click at [279, 178] on div "SO5 85% Of...ge [DATE]" at bounding box center [281, 180] width 42 height 11
click at [281, 162] on img at bounding box center [280, 149] width 44 height 44
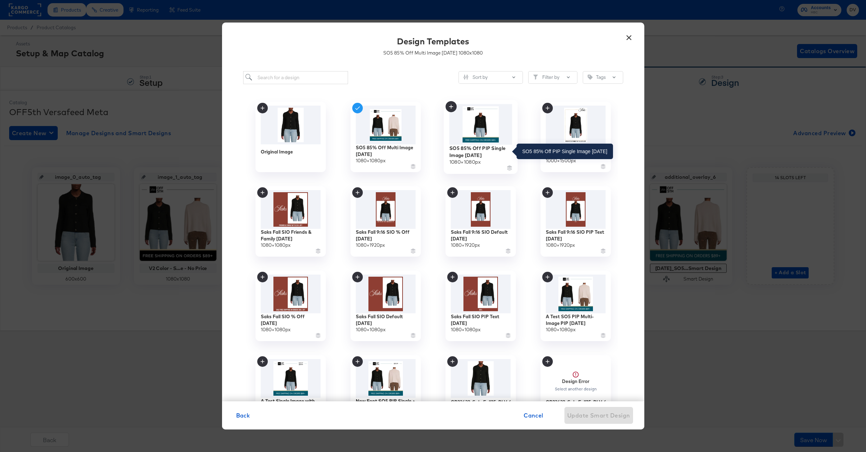
click at [480, 150] on div "SO5 85% Off PIP Single Image [DATE]" at bounding box center [480, 152] width 63 height 14
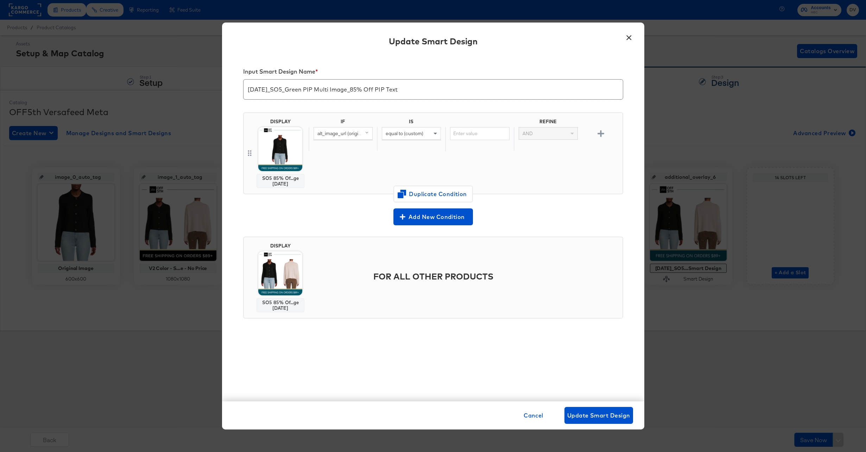
click at [291, 274] on img at bounding box center [280, 273] width 44 height 44
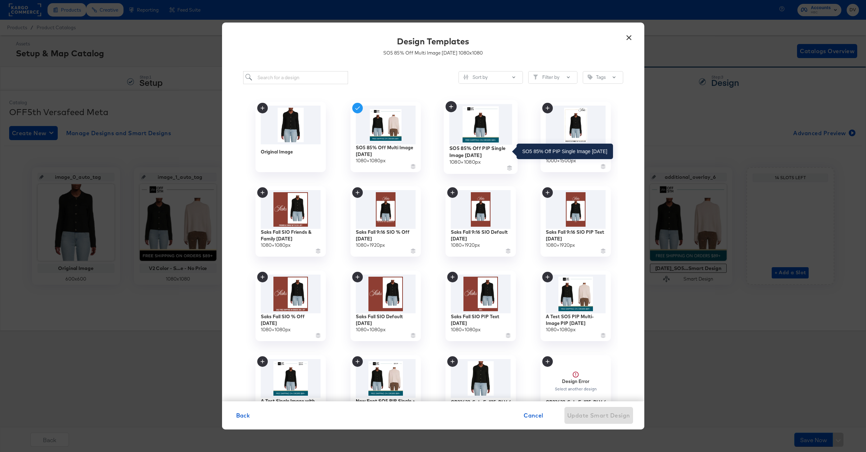
click at [468, 155] on div "SO5 85% Off PIP Single Image [DATE]" at bounding box center [480, 152] width 63 height 14
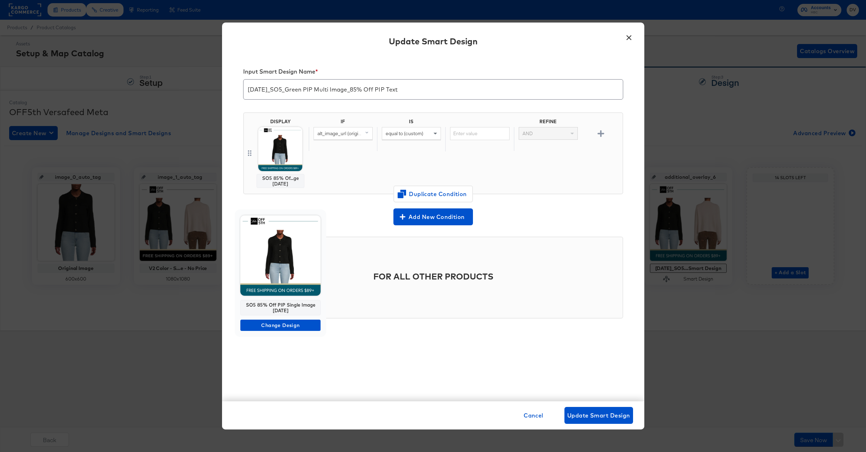
click at [289, 271] on img at bounding box center [280, 255] width 80 height 80
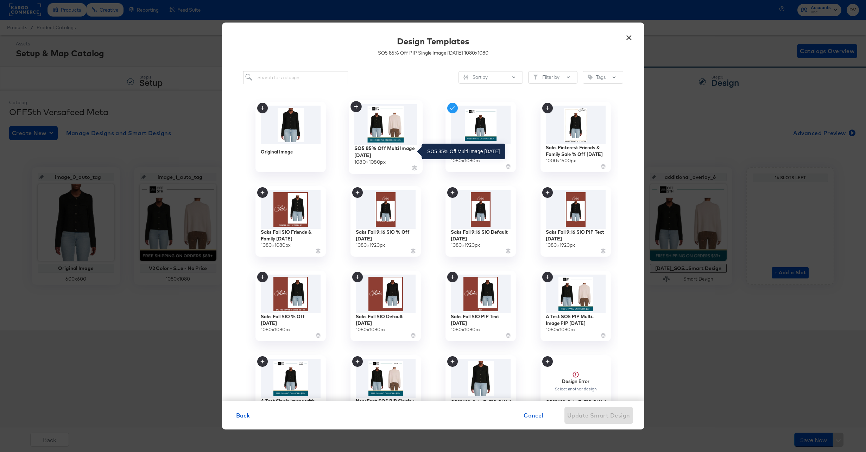
click at [370, 152] on div "SO5 85% Off Multi Image [DATE]" at bounding box center [385, 152] width 63 height 14
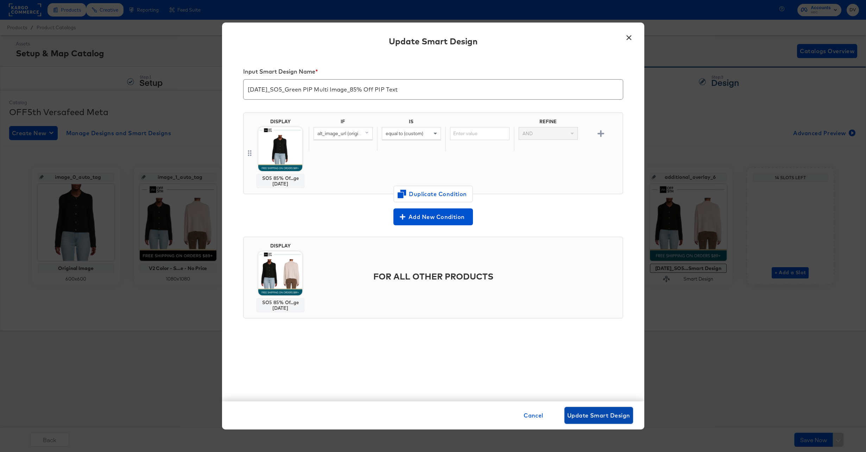
click at [584, 414] on span "Update Smart Design" at bounding box center [598, 415] width 63 height 10
